Goal: Task Accomplishment & Management: Manage account settings

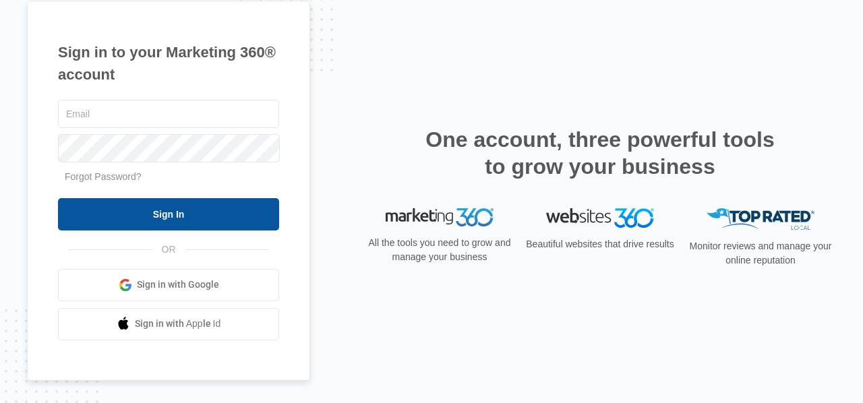
type input "[EMAIL_ADDRESS][DOMAIN_NAME]"
click at [254, 215] on input "Sign In" at bounding box center [168, 214] width 221 height 32
type input "[EMAIL_ADDRESS][DOMAIN_NAME]"
click at [233, 220] on input "Sign In" at bounding box center [168, 214] width 221 height 32
